Goal: Information Seeking & Learning: Learn about a topic

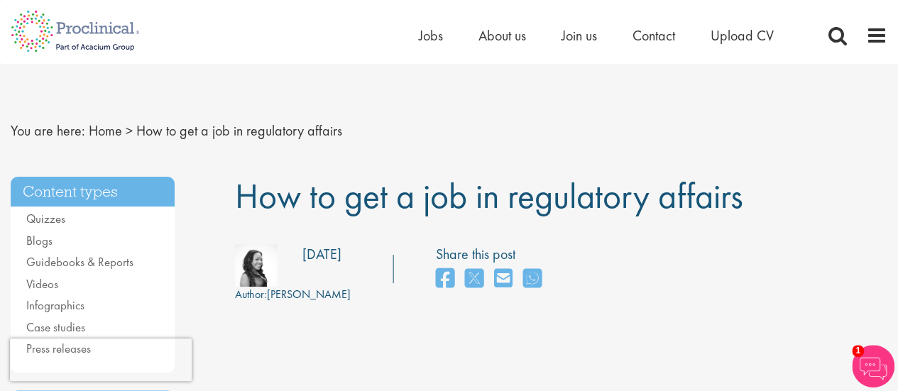
drag, startPoint x: 423, startPoint y: 201, endPoint x: 768, endPoint y: 209, distance: 345.1
click at [768, 209] on h1 "How to get a job in regulatory affairs" at bounding box center [561, 196] width 652 height 39
drag, startPoint x: 226, startPoint y: 187, endPoint x: 232, endPoint y: 192, distance: 8.1
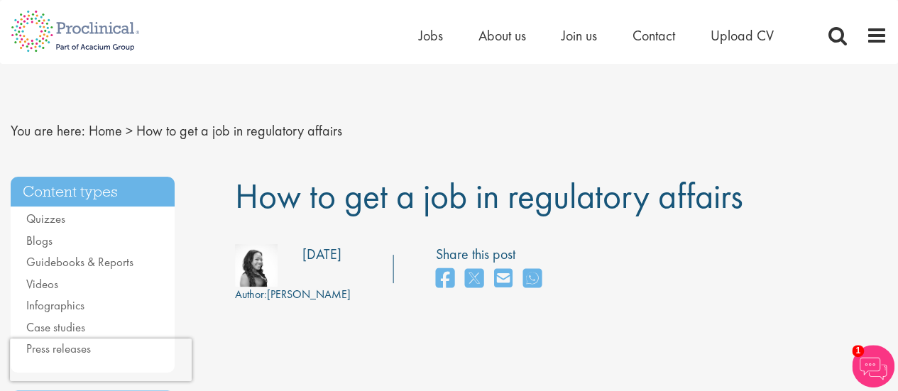
drag, startPoint x: 237, startPoint y: 194, endPoint x: 762, endPoint y: 197, distance: 524.6
click at [757, 197] on h1 "How to get a job in regulatory affairs" at bounding box center [561, 196] width 652 height 39
click at [818, 211] on h1 "How to get a job in regulatory affairs" at bounding box center [561, 196] width 652 height 39
drag, startPoint x: 787, startPoint y: 222, endPoint x: 773, endPoint y: 224, distance: 13.7
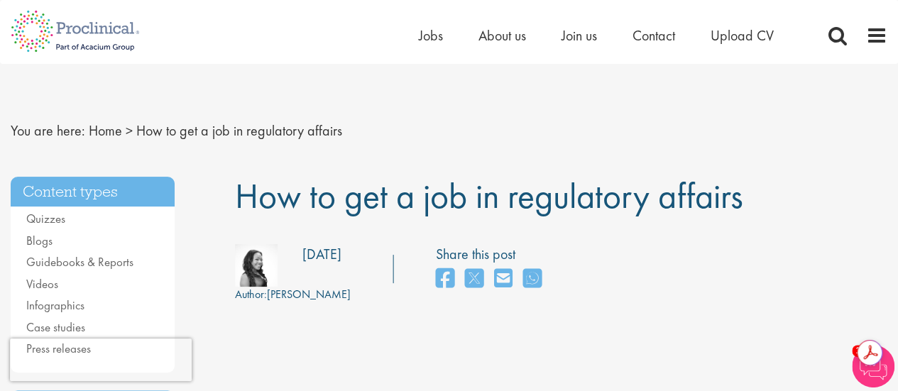
drag, startPoint x: 740, startPoint y: 198, endPoint x: 230, endPoint y: 201, distance: 509.7
click at [239, 193] on span "How to get a job in regulatory affairs" at bounding box center [489, 195] width 508 height 45
drag, startPoint x: 240, startPoint y: 192, endPoint x: 762, endPoint y: 180, distance: 522.6
click at [762, 180] on h1 "How to get a job in regulatory affairs" at bounding box center [561, 196] width 652 height 39
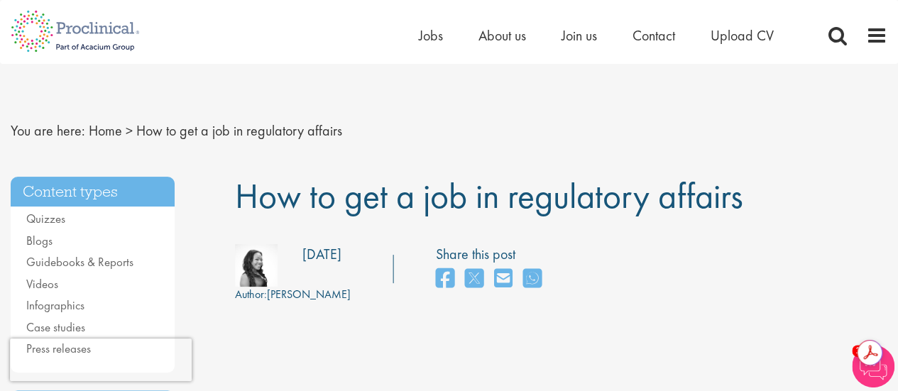
click at [778, 193] on h1 "How to get a job in regulatory affairs" at bounding box center [561, 196] width 652 height 39
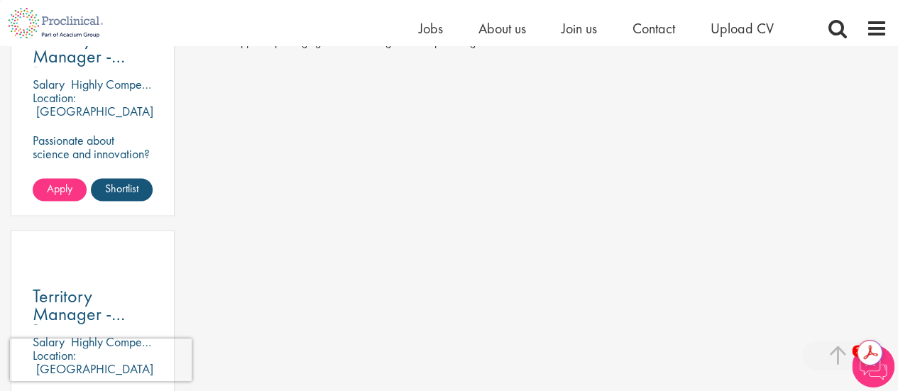
scroll to position [852, 0]
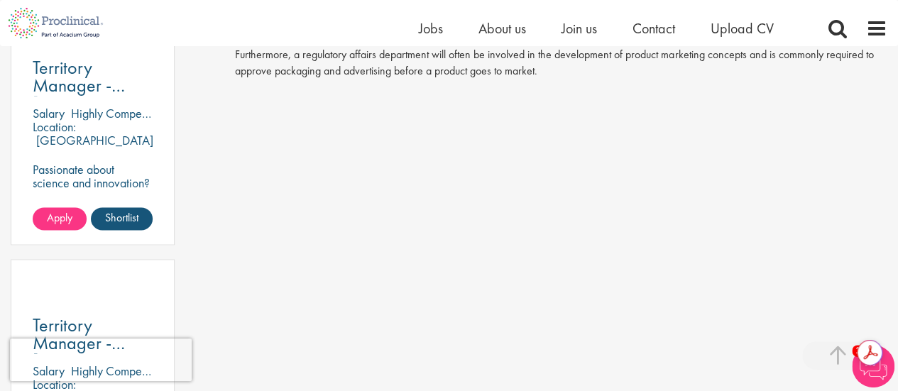
drag, startPoint x: 846, startPoint y: 177, endPoint x: 883, endPoint y: 187, distance: 38.2
click at [883, 187] on p at bounding box center [561, 245] width 652 height 317
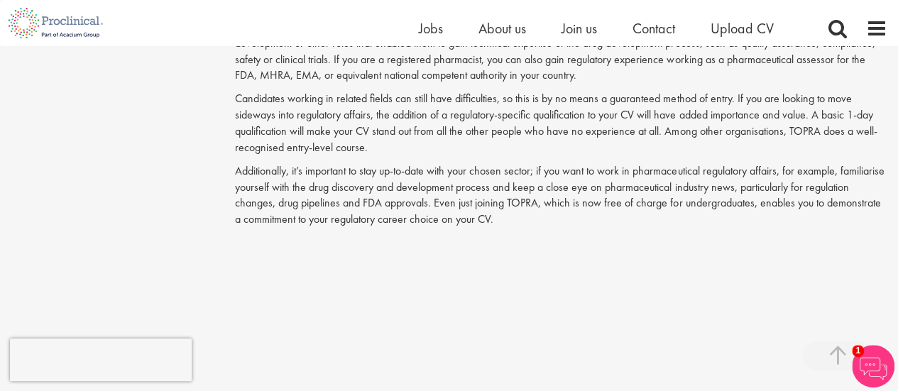
scroll to position [1917, 0]
